Goal: Task Accomplishment & Management: Use online tool/utility

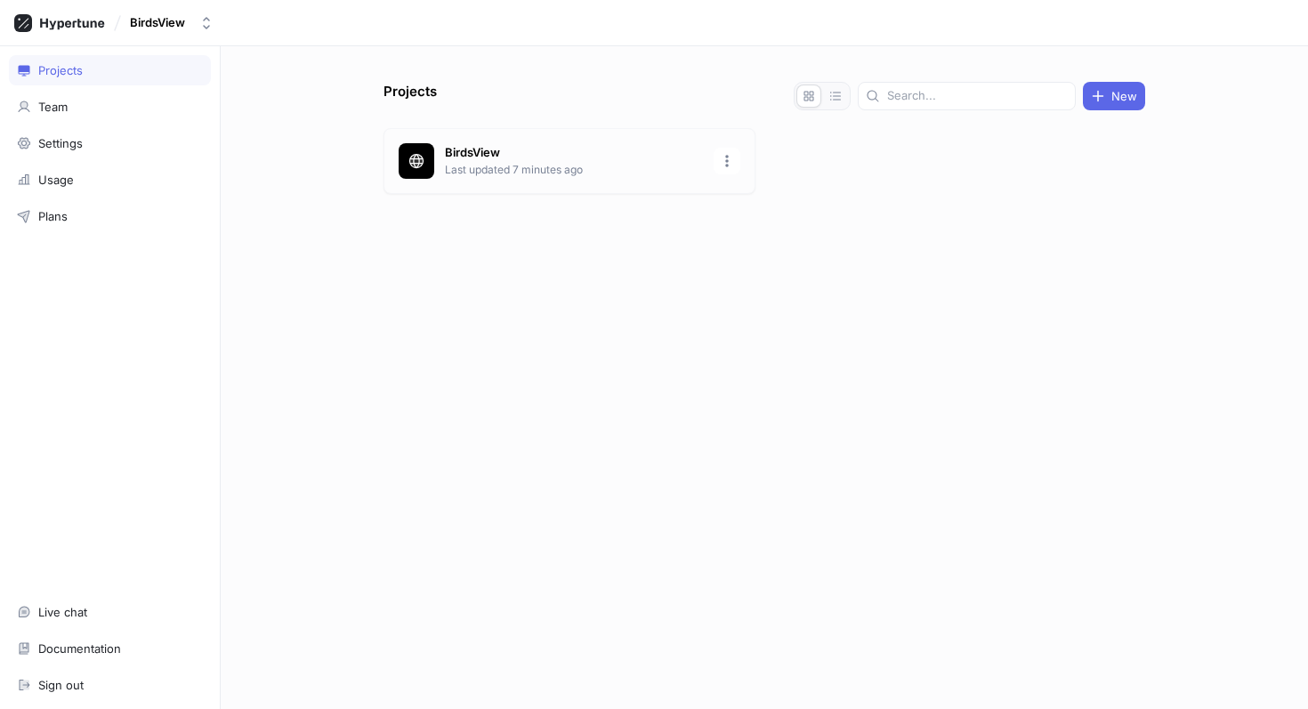
click at [652, 130] on div "BirdsView Last updated 7 minutes ago" at bounding box center [569, 161] width 372 height 66
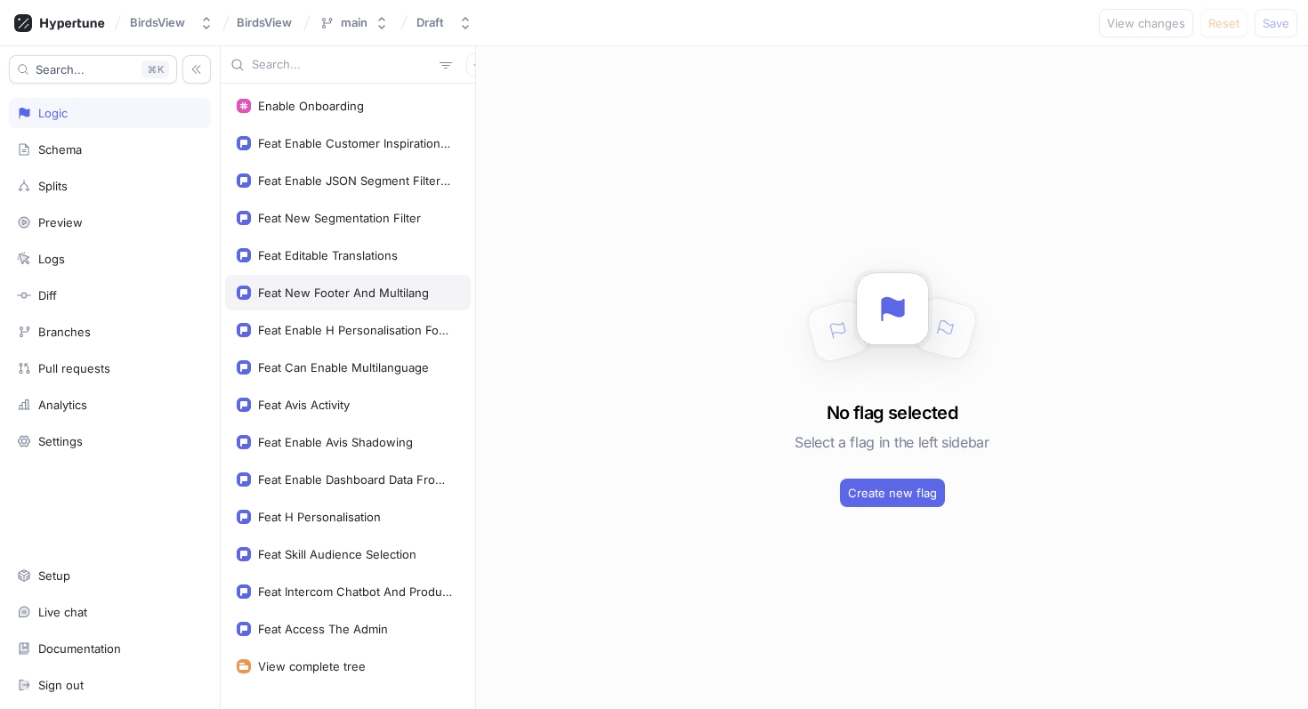
click at [334, 296] on div "Feat New Footer And Multilang" at bounding box center [343, 293] width 171 height 14
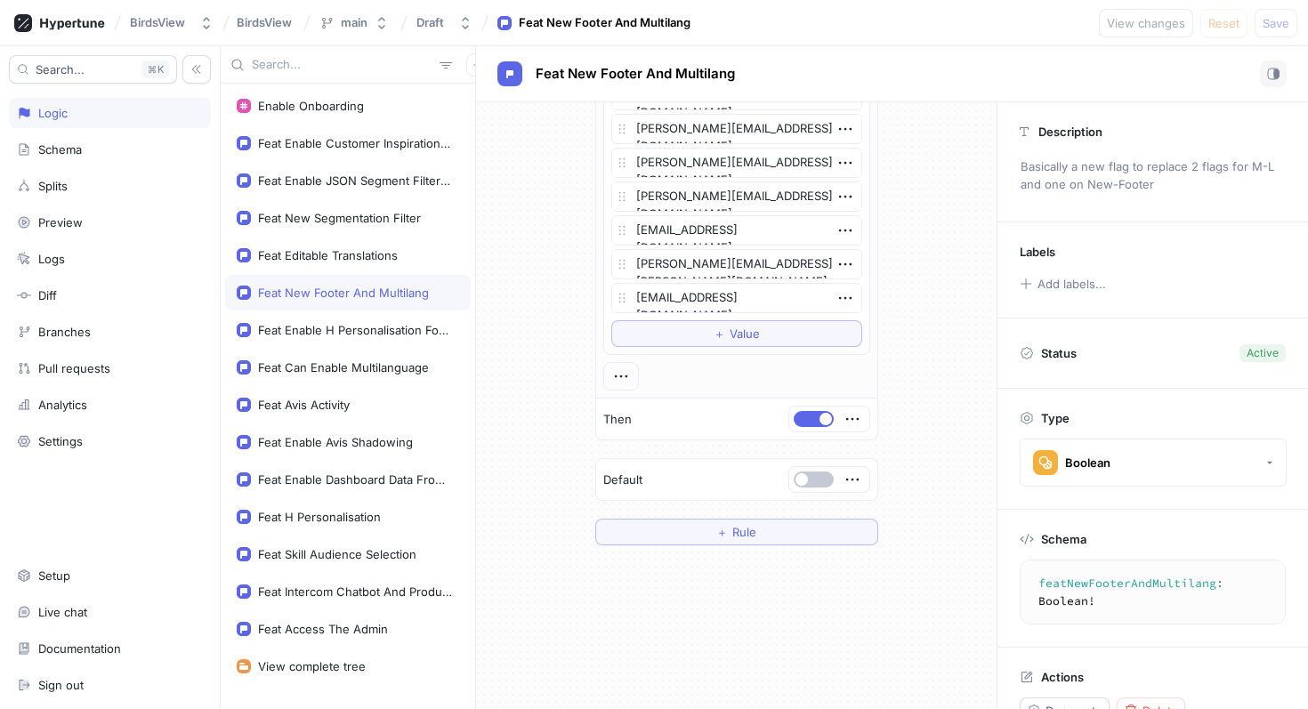
scroll to position [1012, 0]
click at [710, 336] on button "＋ Value" at bounding box center [736, 332] width 251 height 27
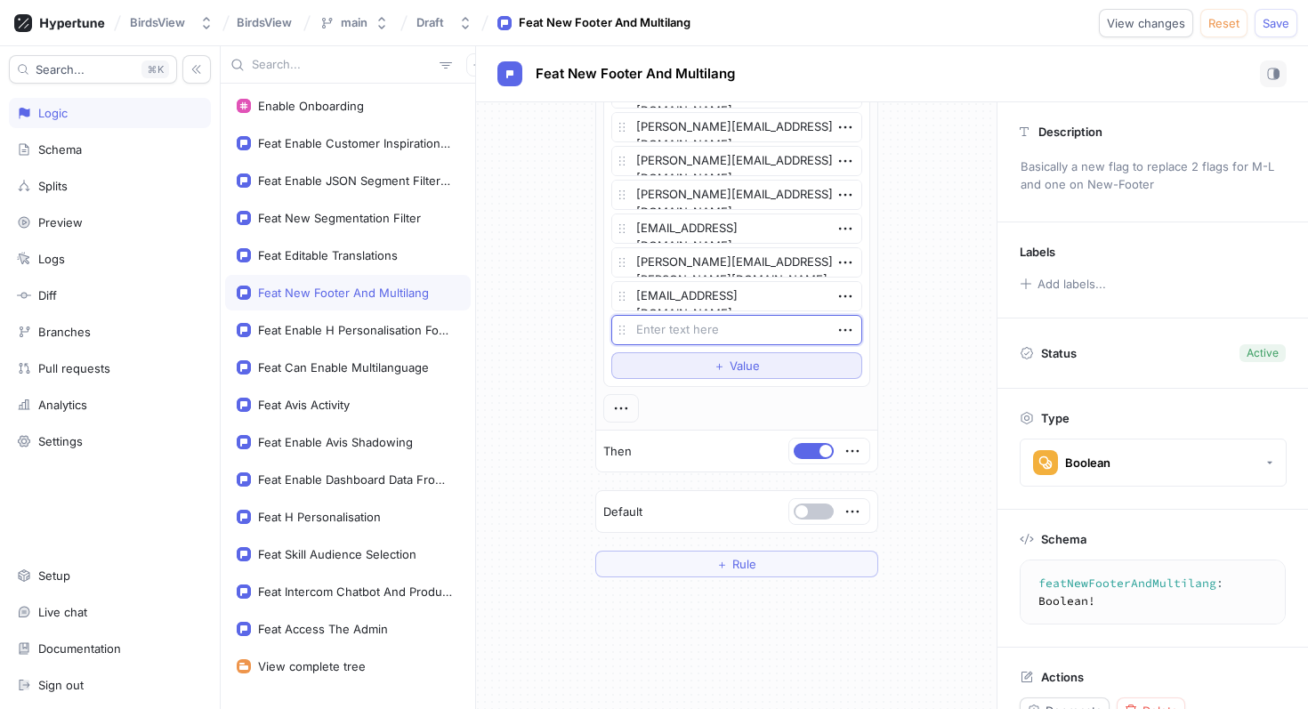
type textarea "x"
type textarea "[PERSON_NAME][EMAIL_ADDRESS][DOMAIN_NAME]"
click at [714, 365] on span "＋" at bounding box center [720, 365] width 12 height 11
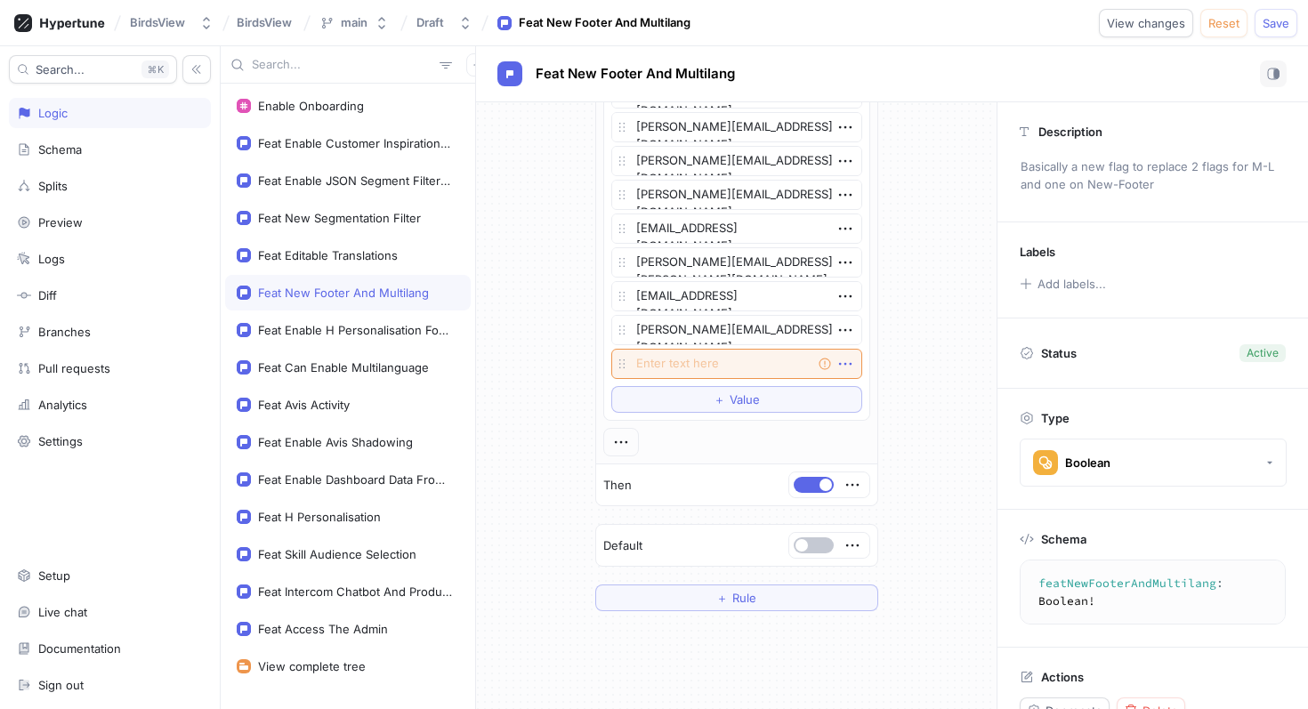
click at [843, 366] on icon "button" at bounding box center [845, 364] width 20 height 20
click at [873, 399] on p "Delete" at bounding box center [880, 397] width 36 height 18
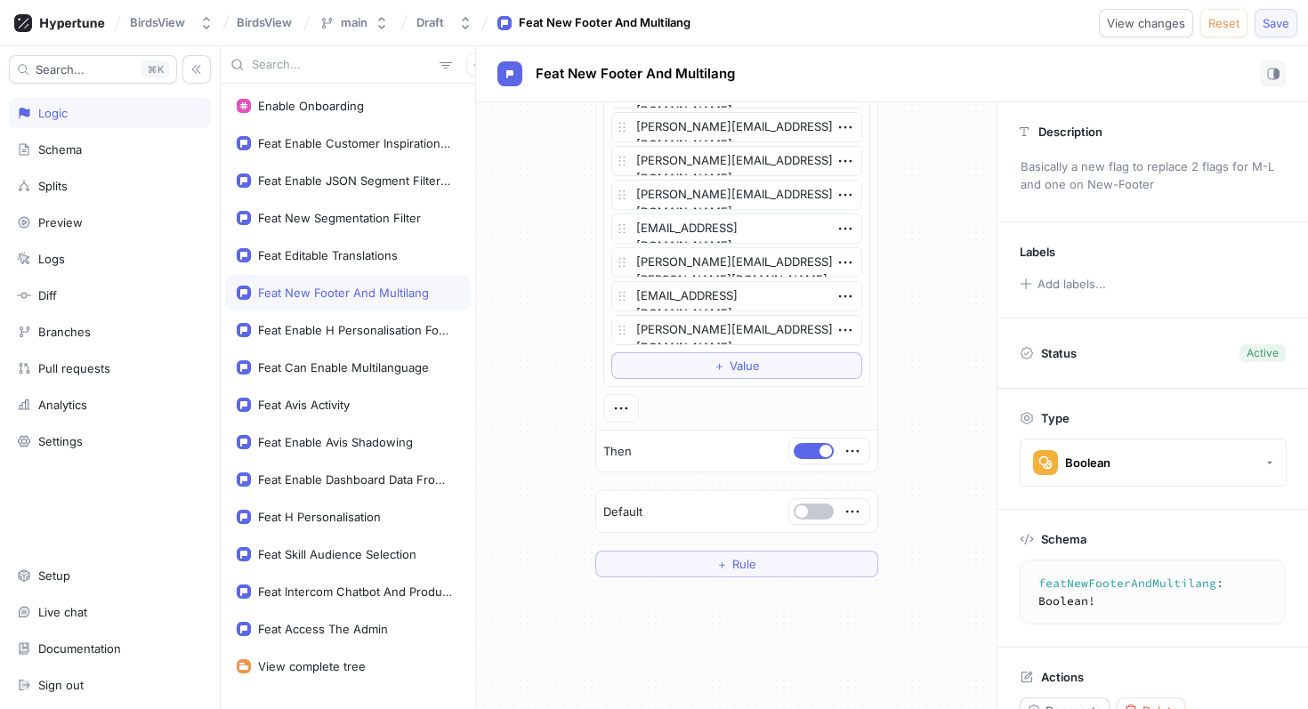
click at [1282, 28] on span "Save" at bounding box center [1275, 23] width 27 height 11
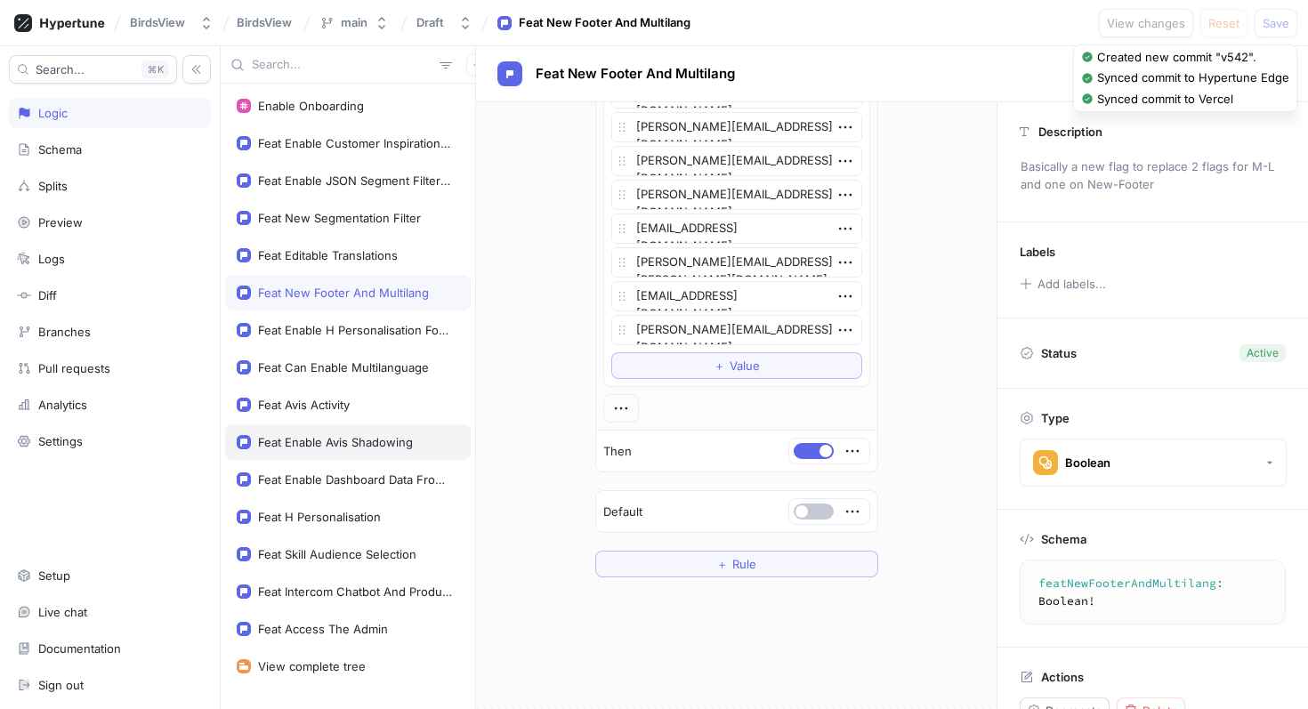
click at [350, 435] on div "Feat Enable Avis Shadowing" at bounding box center [335, 442] width 155 height 14
type textarea "x"
type textarea "featEnableAvisShadowing: Boolean!"
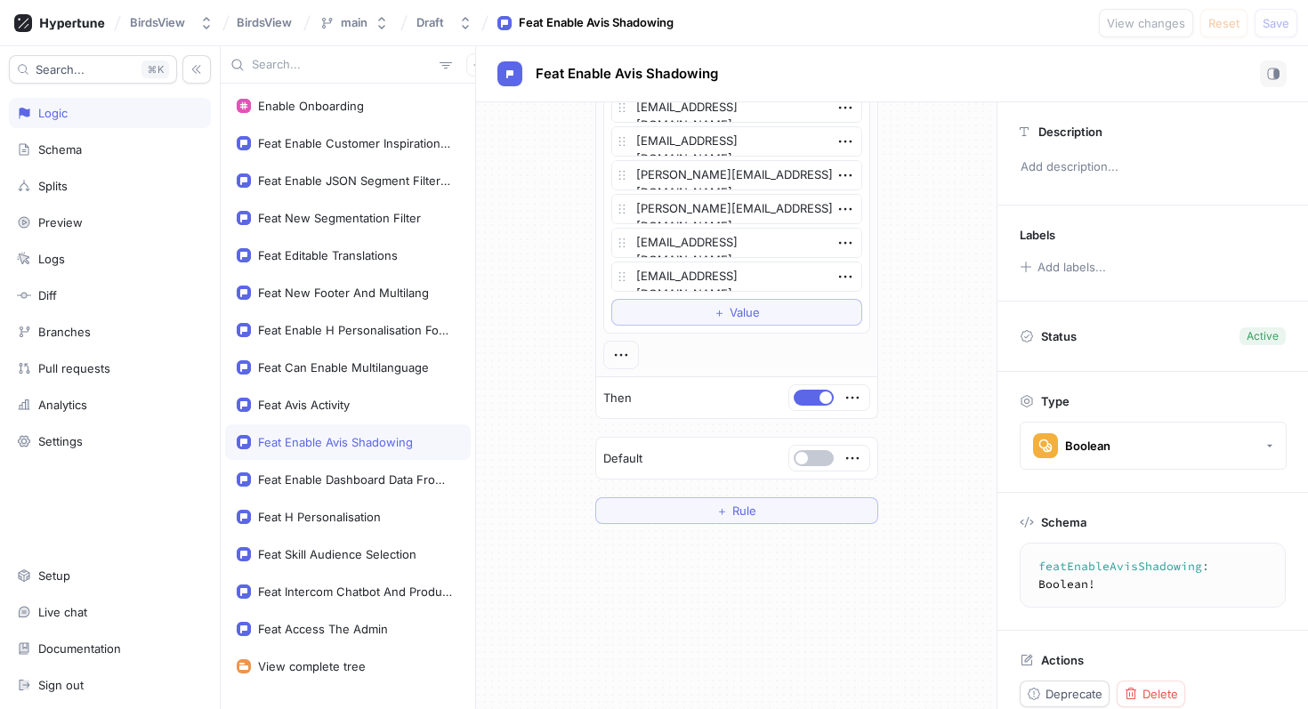
scroll to position [1883, 0]
click at [705, 311] on button "＋ Value" at bounding box center [736, 314] width 251 height 27
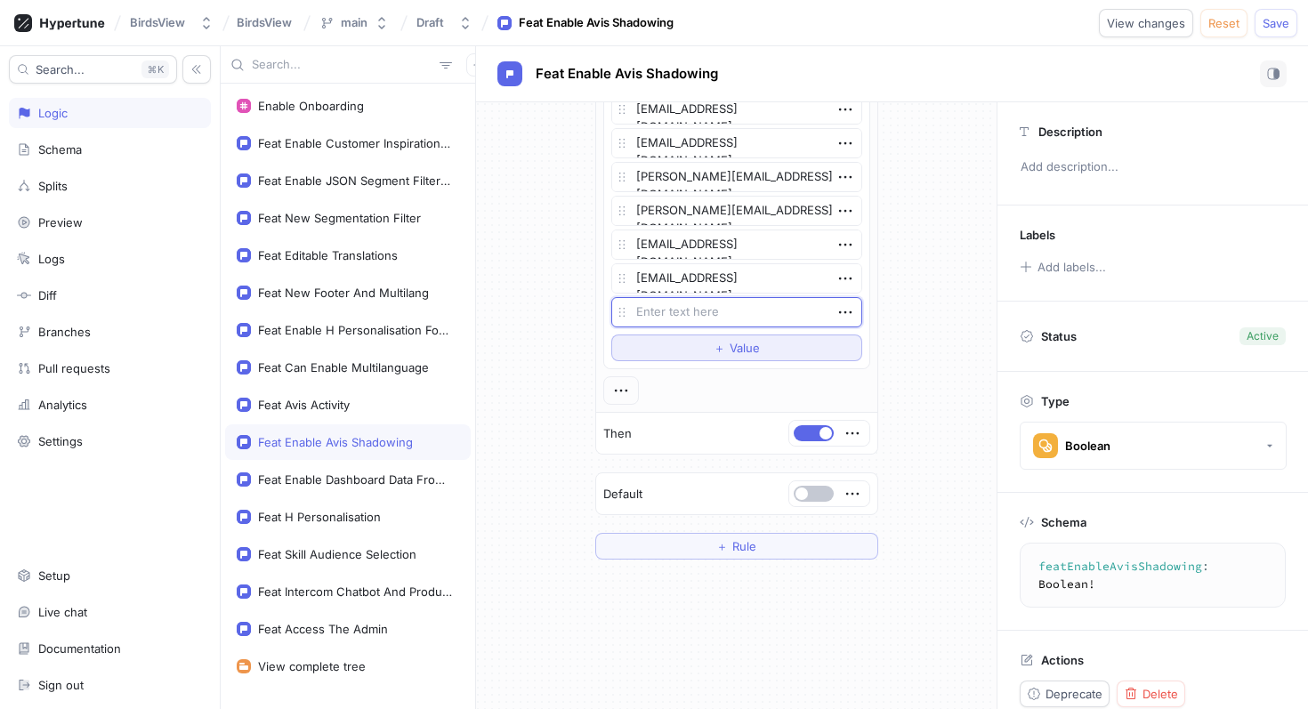
type textarea "x"
type textarea "[PERSON_NAME][EMAIL_ADDRESS][DOMAIN_NAME]"
click at [1274, 19] on span "Save" at bounding box center [1275, 23] width 27 height 11
type textarea "x"
